Goal: Use online tool/utility: Utilize a website feature to perform a specific function

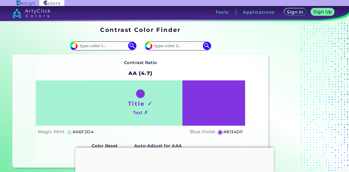
click at [106, 47] on input at bounding box center [103, 45] width 51 height 7
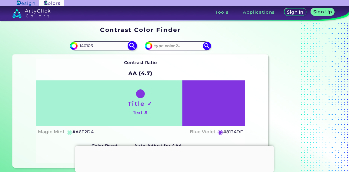
type input "140106"
click at [132, 47] on img at bounding box center [132, 46] width 10 height 10
type input "#140106"
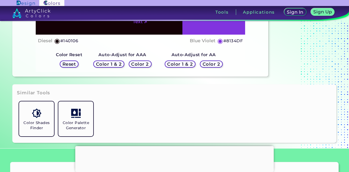
scroll to position [109, 0]
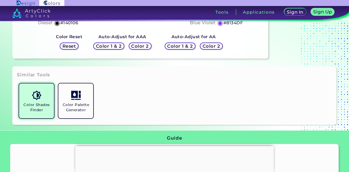
click at [40, 96] on img at bounding box center [37, 95] width 10 height 10
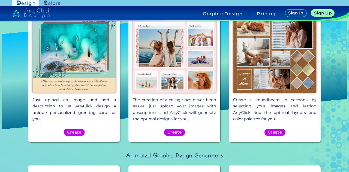
scroll to position [466, 0]
